Goal: Find specific page/section: Find specific page/section

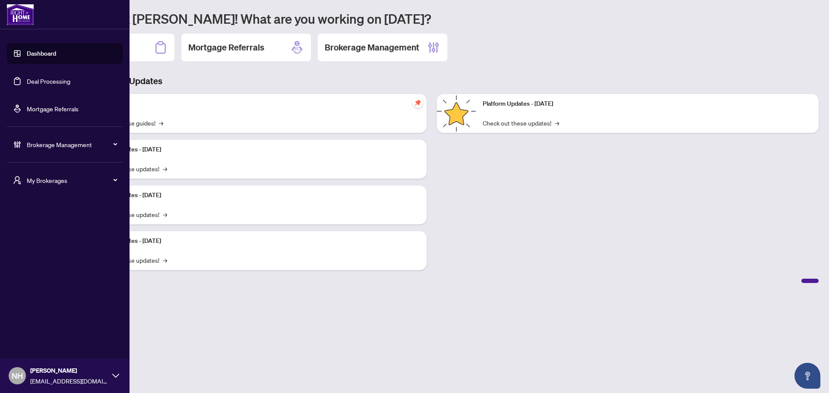
click at [29, 183] on span "My Brokerages" at bounding box center [72, 181] width 90 height 10
click at [31, 215] on span "RAHR" at bounding box center [67, 215] width 98 height 10
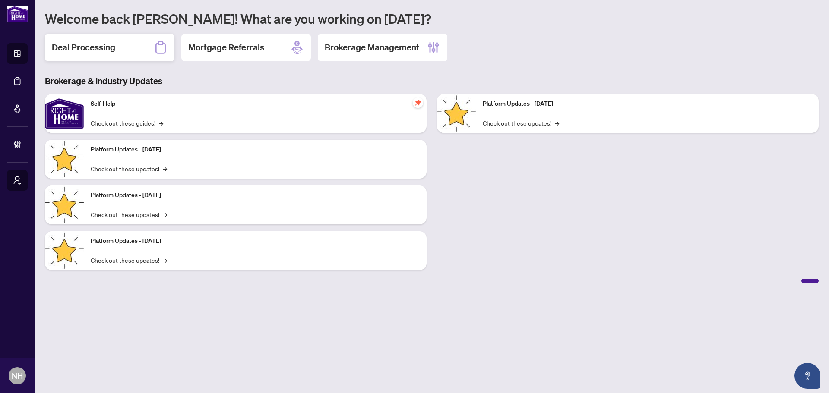
click at [100, 45] on h2 "Deal Processing" at bounding box center [83, 47] width 63 height 12
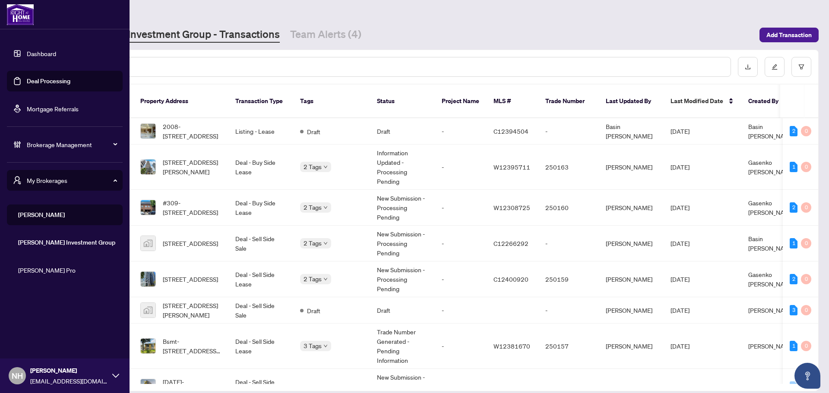
click at [57, 216] on span "RAHR" at bounding box center [67, 215] width 98 height 10
